Goal: Task Accomplishment & Management: Complete application form

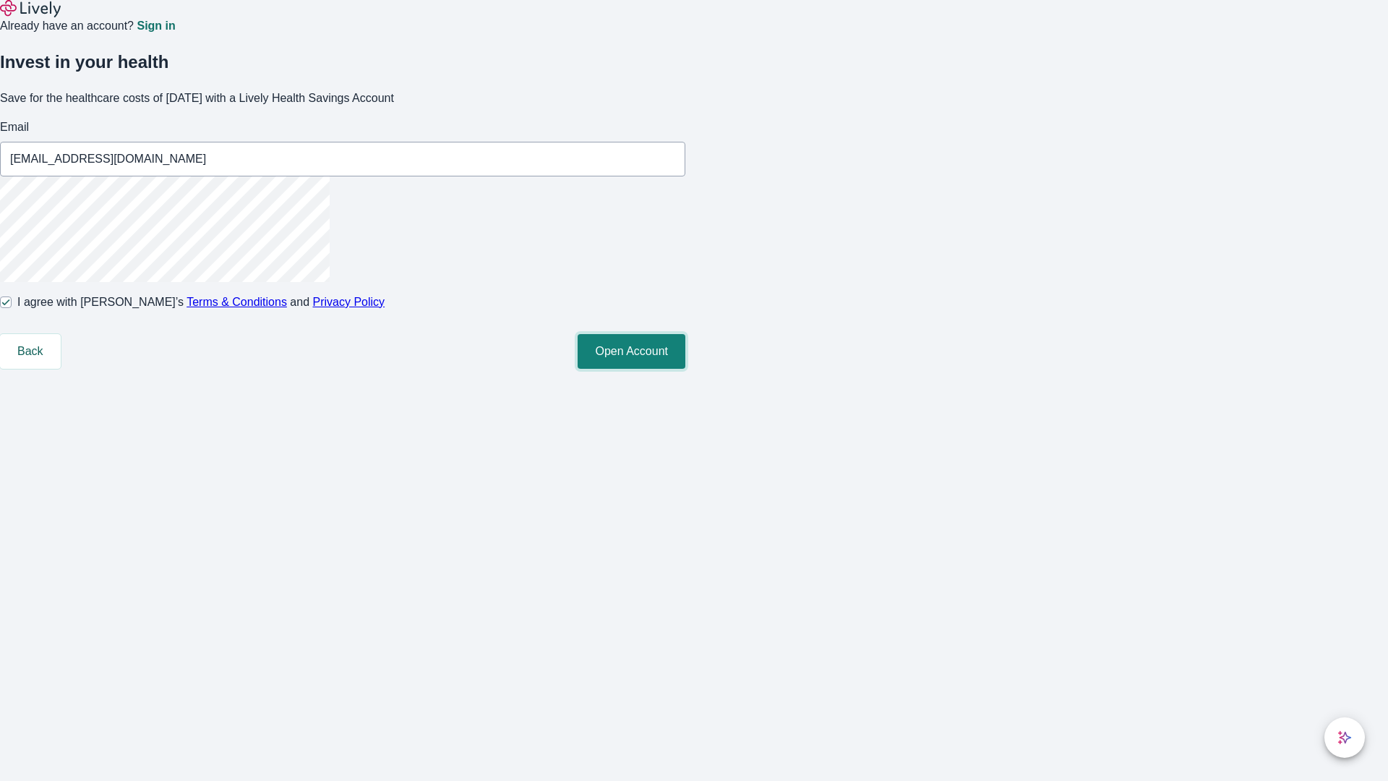
click at [685, 369] on button "Open Account" at bounding box center [632, 351] width 108 height 35
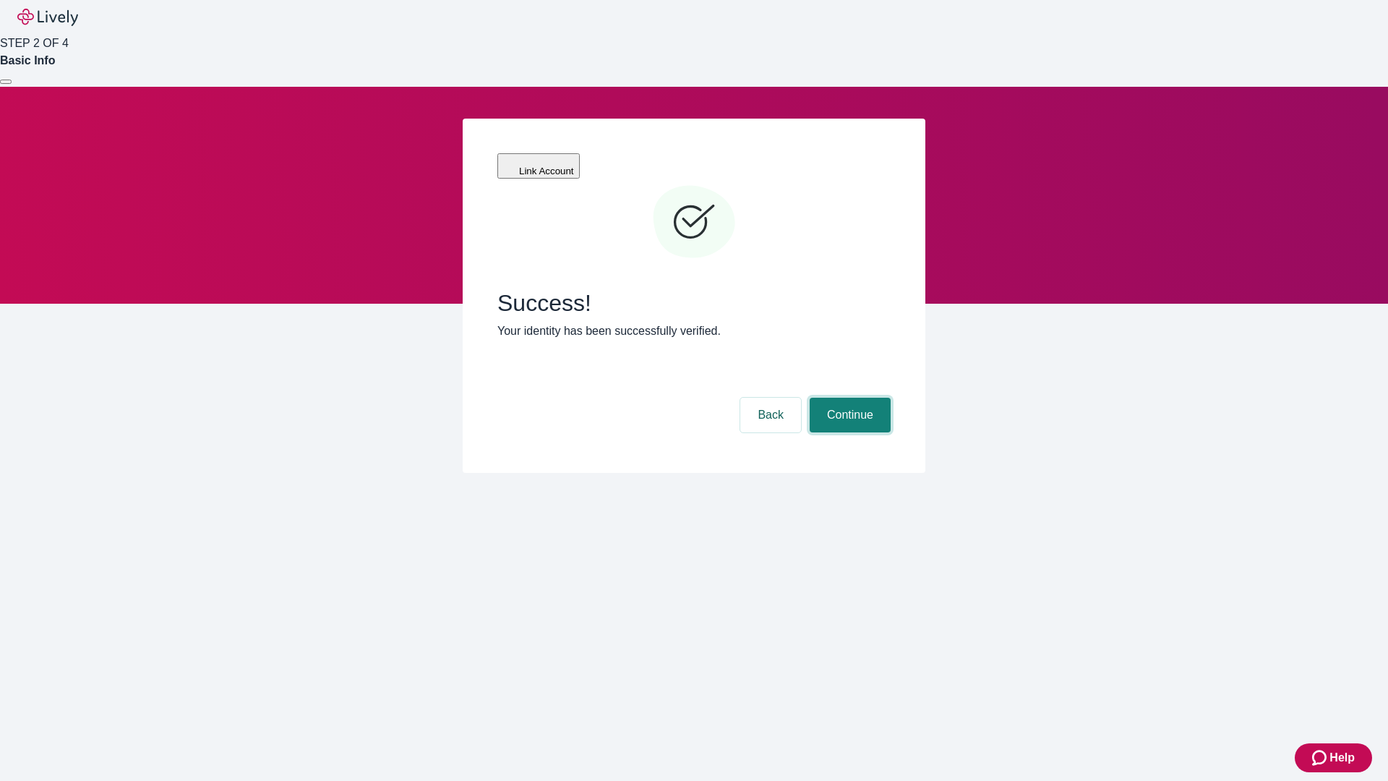
click at [848, 398] on button "Continue" at bounding box center [850, 415] width 81 height 35
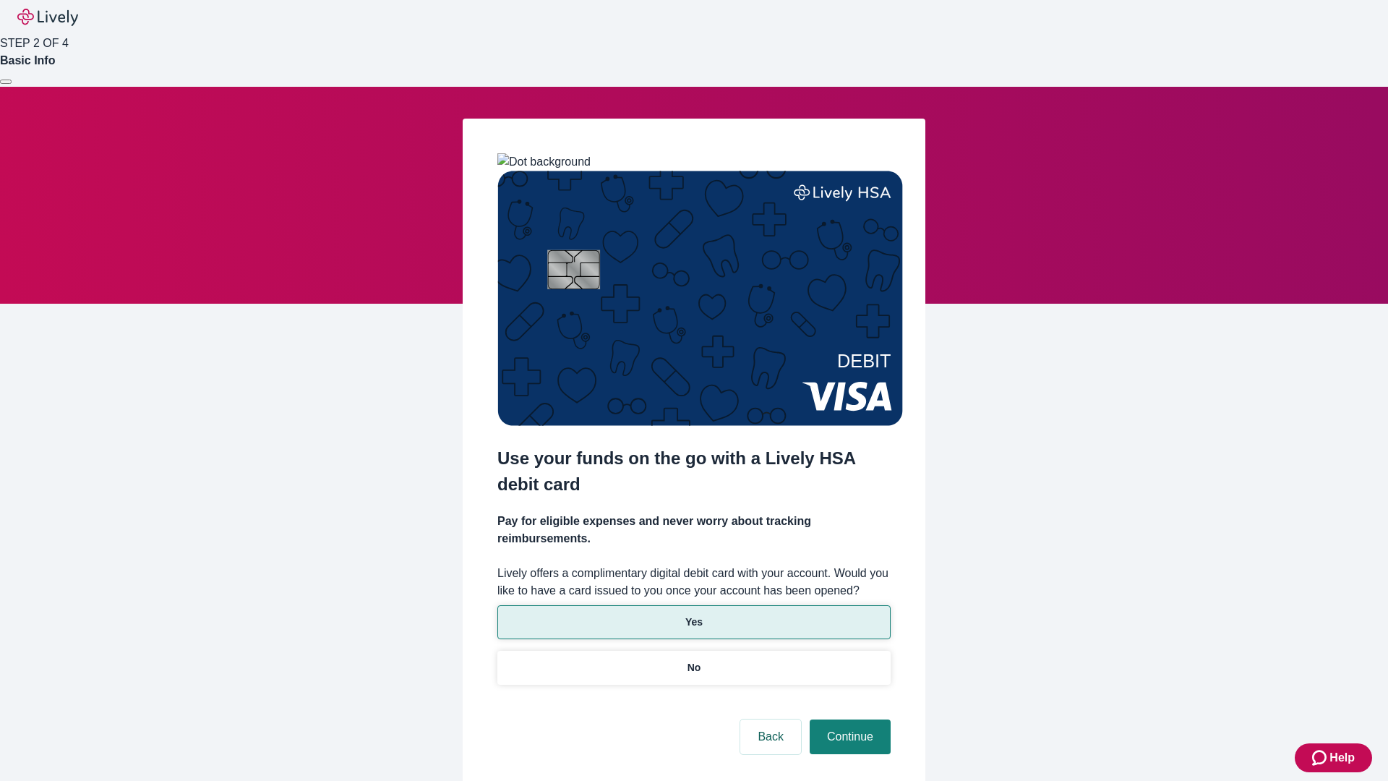
click at [693, 615] on p "Yes" at bounding box center [693, 622] width 17 height 15
click at [848, 719] on button "Continue" at bounding box center [850, 736] width 81 height 35
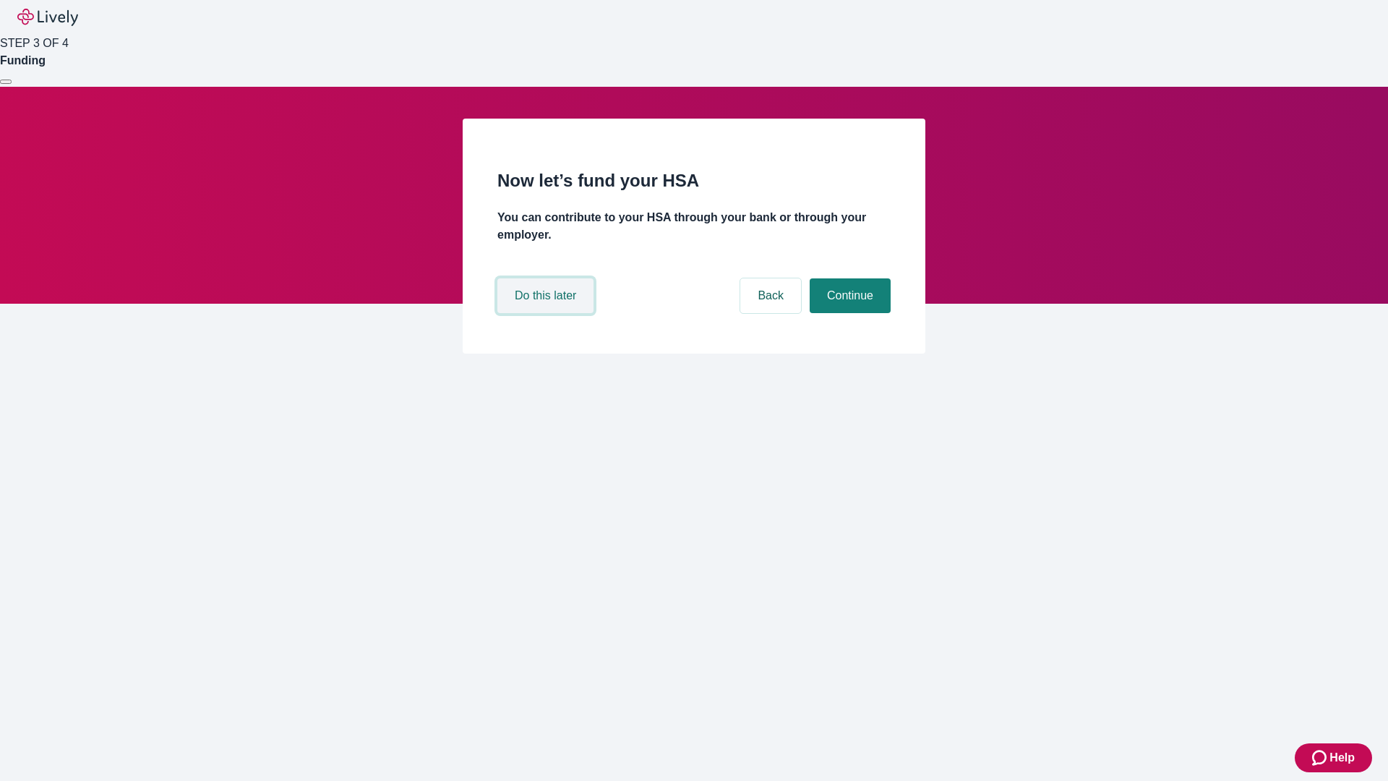
click at [547, 313] on button "Do this later" at bounding box center [545, 295] width 96 height 35
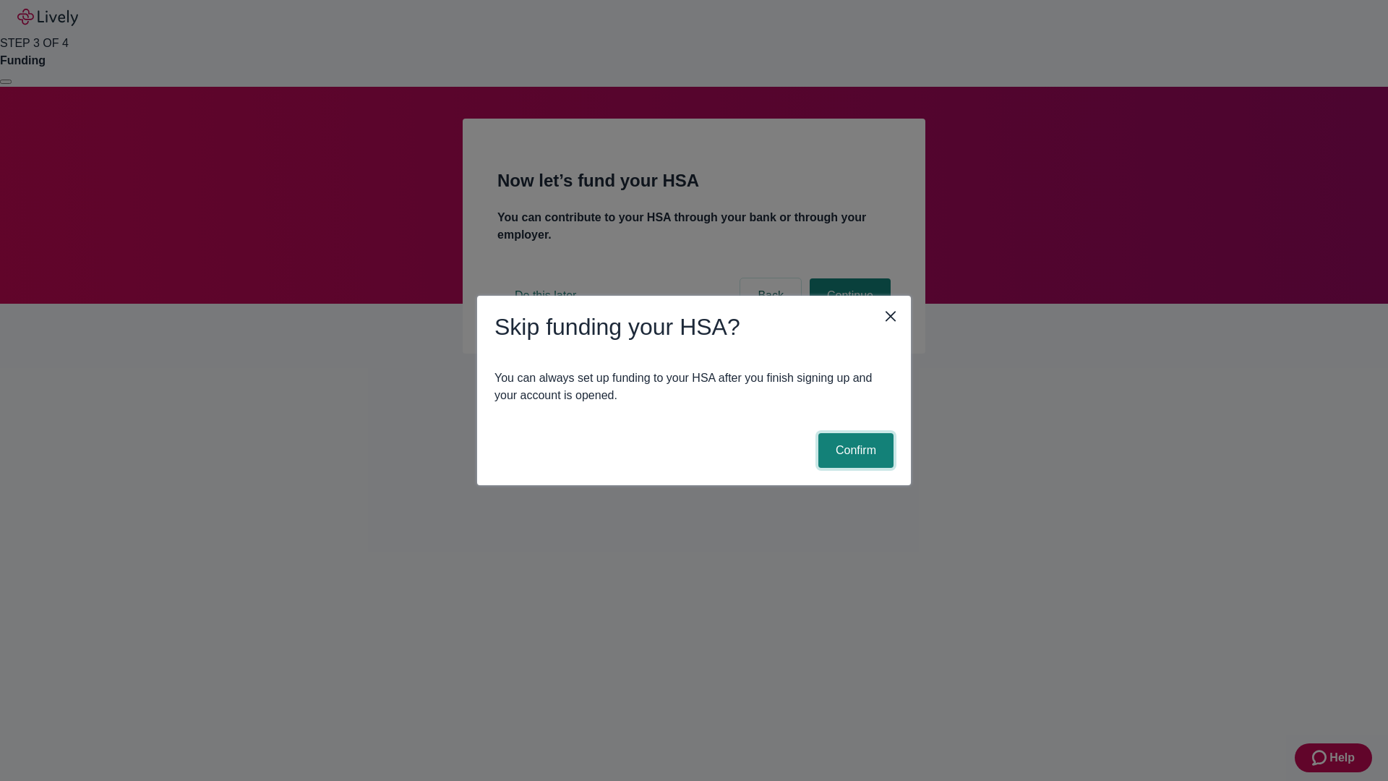
click at [854, 450] on button "Confirm" at bounding box center [855, 450] width 75 height 35
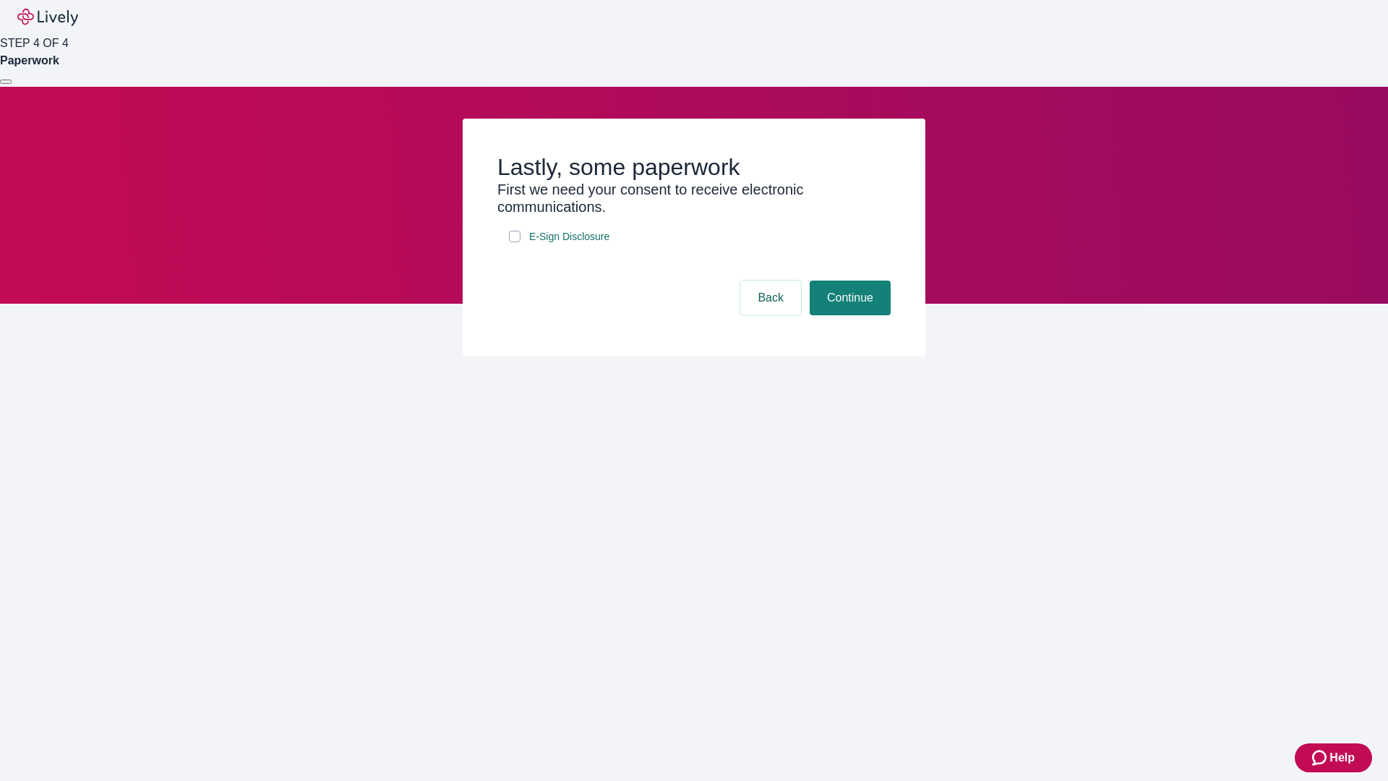
click at [515, 242] on input "E-Sign Disclosure" at bounding box center [515, 237] width 12 height 12
checkbox input "true"
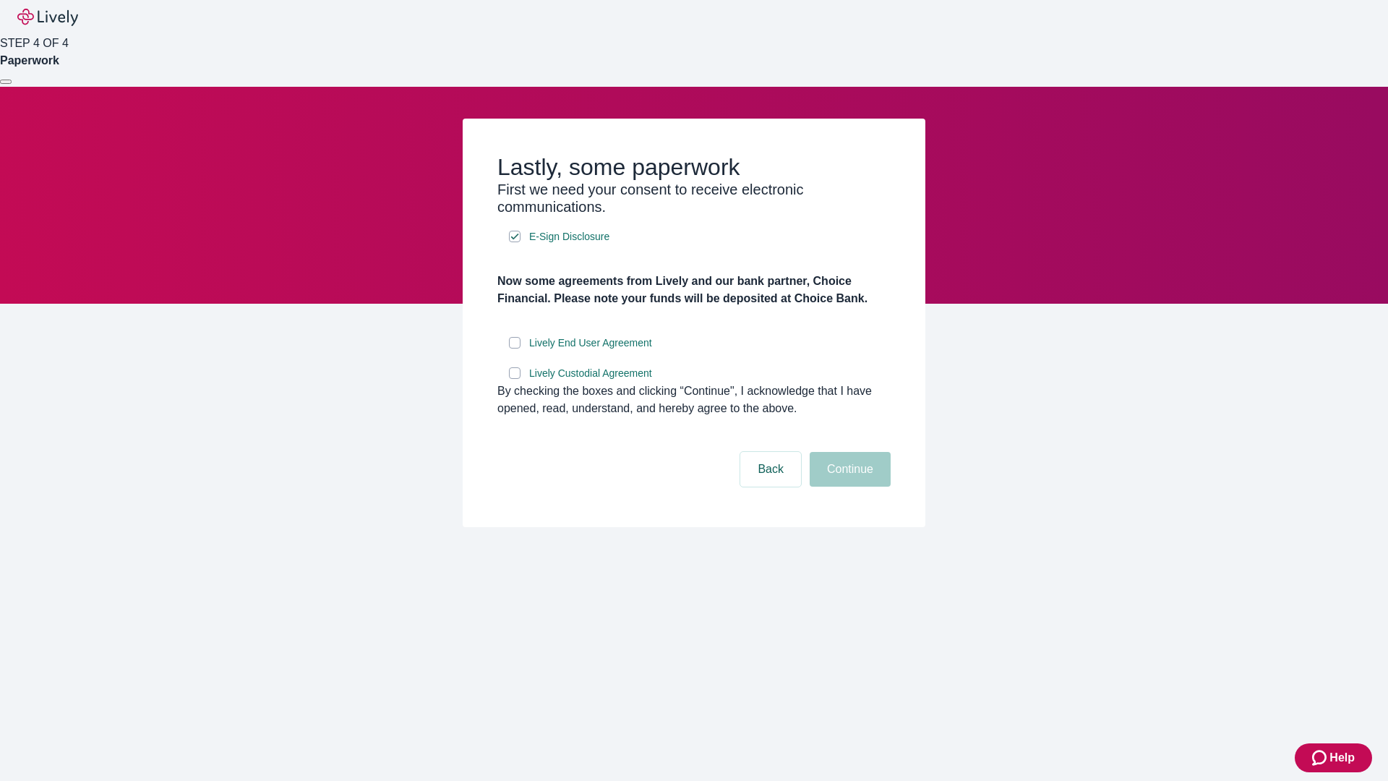
click at [515, 348] on input "Lively End User Agreement" at bounding box center [515, 343] width 12 height 12
checkbox input "true"
click at [515, 379] on input "Lively Custodial Agreement" at bounding box center [515, 373] width 12 height 12
checkbox input "true"
click at [848, 487] on button "Continue" at bounding box center [850, 469] width 81 height 35
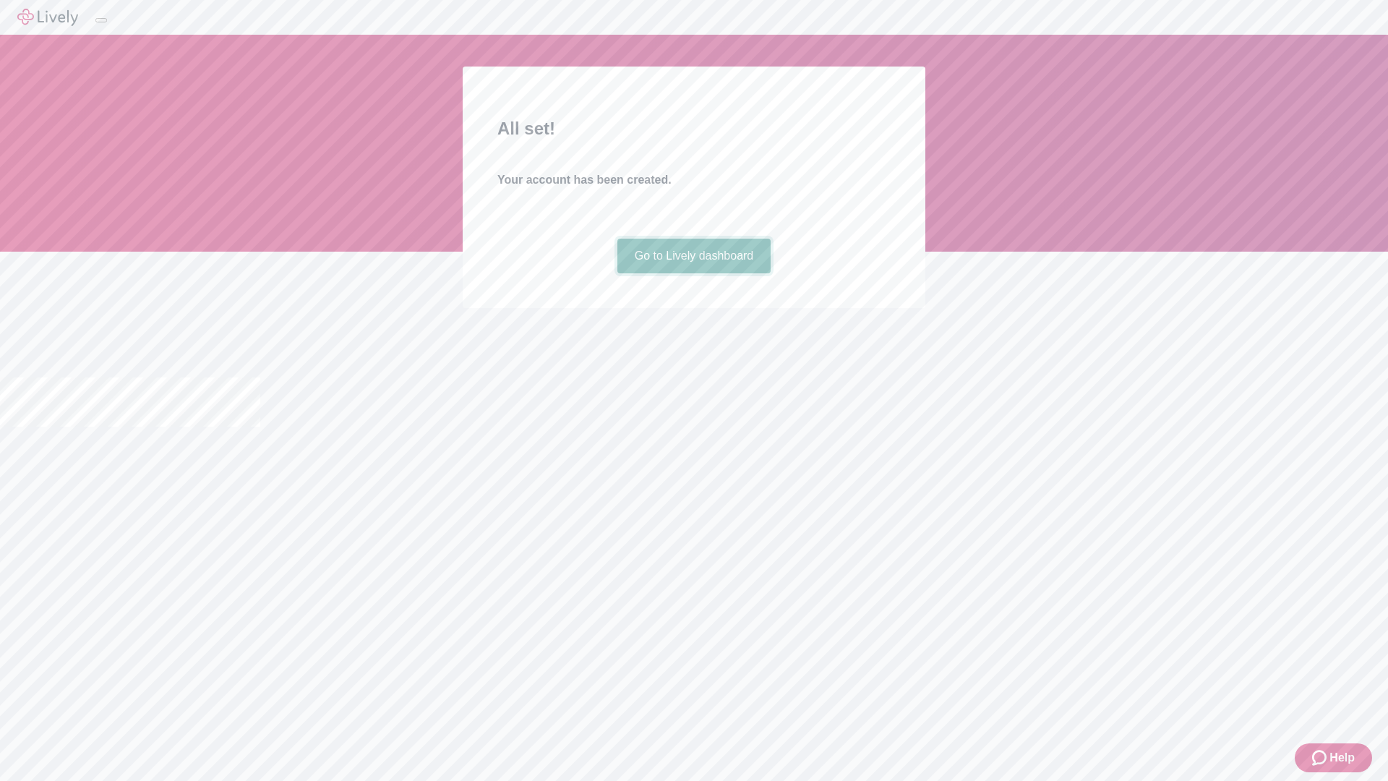
click at [693, 273] on link "Go to Lively dashboard" at bounding box center [694, 256] width 154 height 35
